Goal: Task Accomplishment & Management: Use online tool/utility

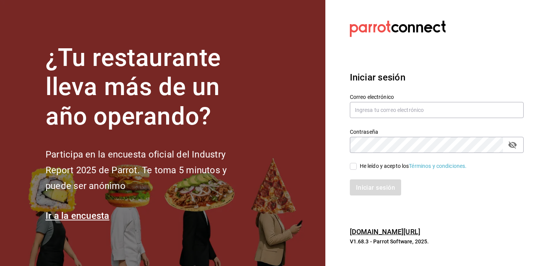
click at [358, 165] on span "He leído y acepto los Términos y condiciones." at bounding box center [412, 166] width 110 height 8
click at [357, 165] on input "He leído y acepto los Términos y condiciones." at bounding box center [353, 166] width 7 height 7
checkbox input "true"
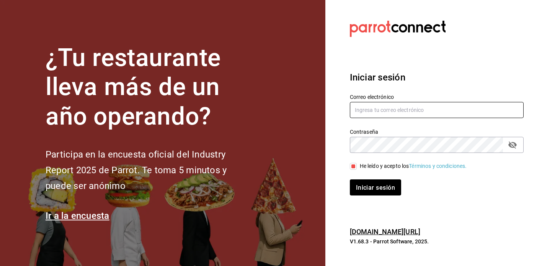
click at [390, 111] on input "text" at bounding box center [437, 110] width 174 height 16
type input "ramonoms@icloud.com"
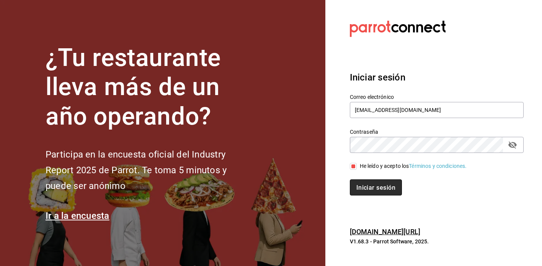
click at [375, 195] on button "Iniciar sesión" at bounding box center [376, 187] width 52 height 16
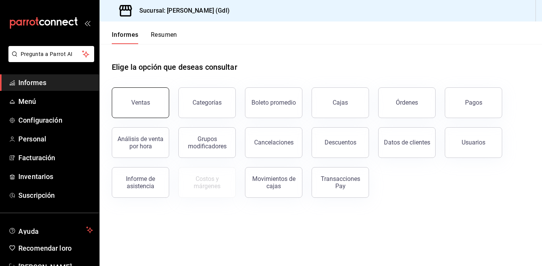
click at [141, 98] on button "Ventas" at bounding box center [140, 102] width 57 height 31
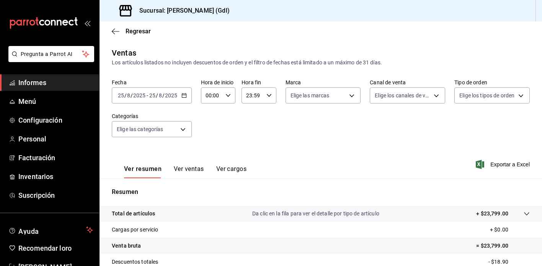
click at [189, 97] on div "2025-08-25 25 / 8 / 2025 - 2025-08-25 25 / 8 / 2025" at bounding box center [152, 95] width 80 height 16
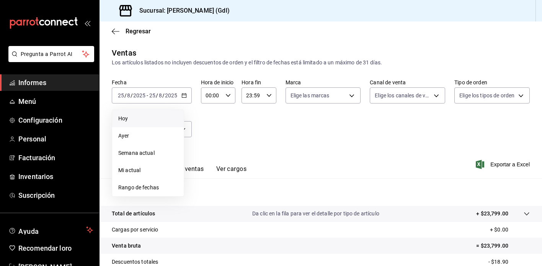
click at [132, 120] on span "Hoy" at bounding box center [147, 119] width 59 height 8
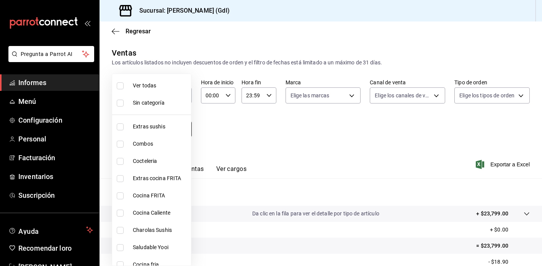
click at [176, 131] on body "Pregunta a Parrot AI Informes Menú Configuración Personal Facturación Inventari…" at bounding box center [271, 133] width 542 height 266
click at [152, 249] on font "Saludable Yooi" at bounding box center [151, 247] width 36 height 6
type input "eb4eea0a-9879-4d5f-8775-adfb7cc7c812"
checkbox input "true"
